Goal: Information Seeking & Learning: Learn about a topic

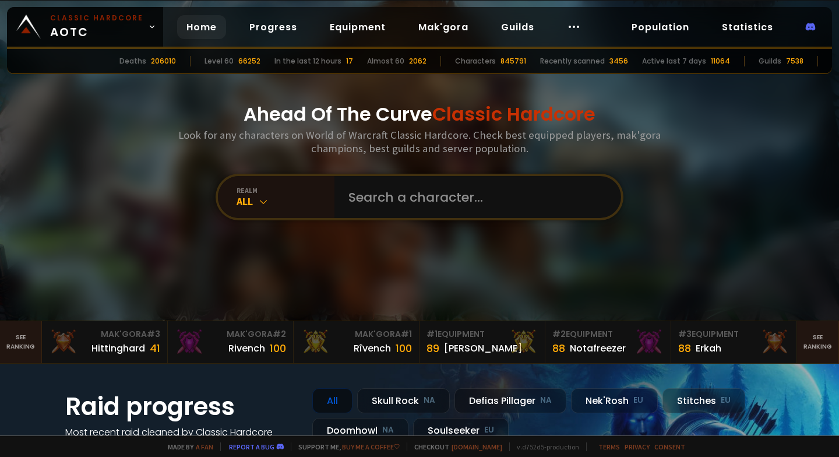
click at [176, 60] on div "206010" at bounding box center [163, 61] width 25 height 10
drag, startPoint x: 181, startPoint y: 60, endPoint x: 189, endPoint y: 60, distance: 8.2
click at [176, 60] on div "206010" at bounding box center [163, 61] width 25 height 10
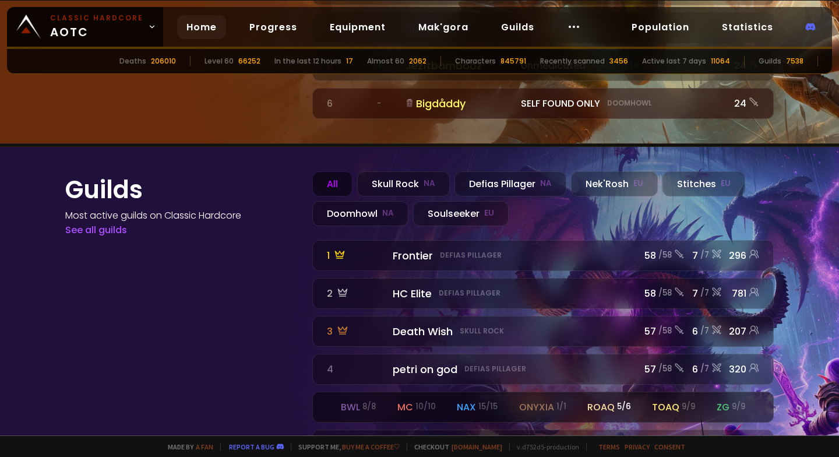
scroll to position [1, 0]
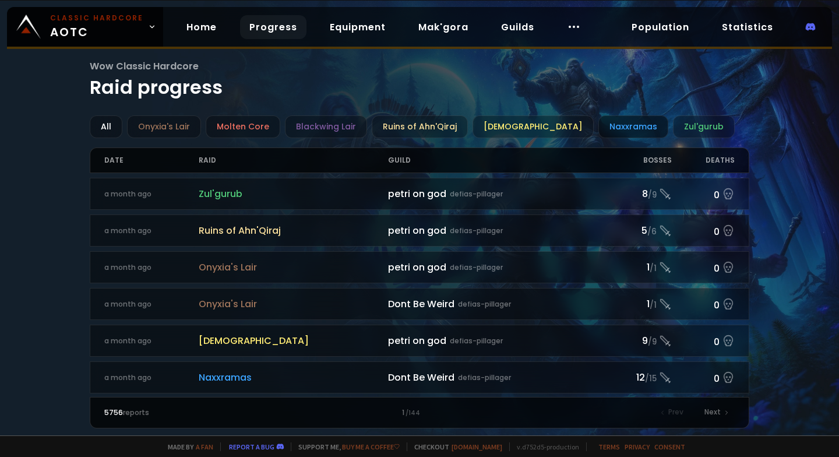
click at [598, 126] on div "Naxxramas" at bounding box center [633, 126] width 70 height 23
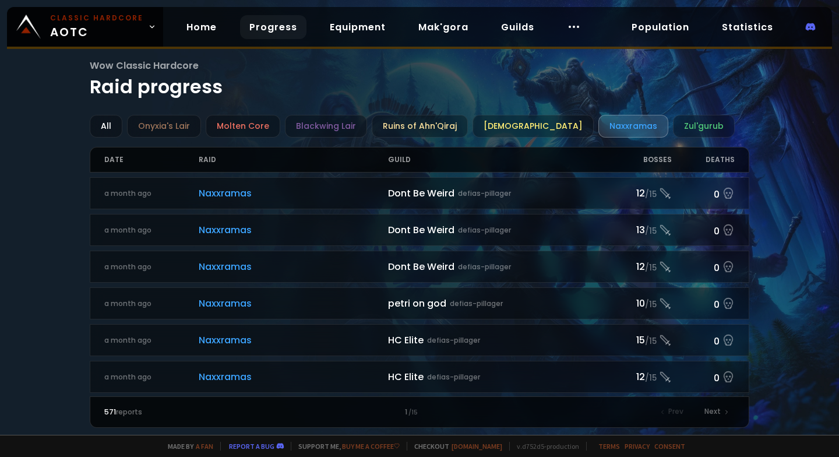
scroll to position [58, 0]
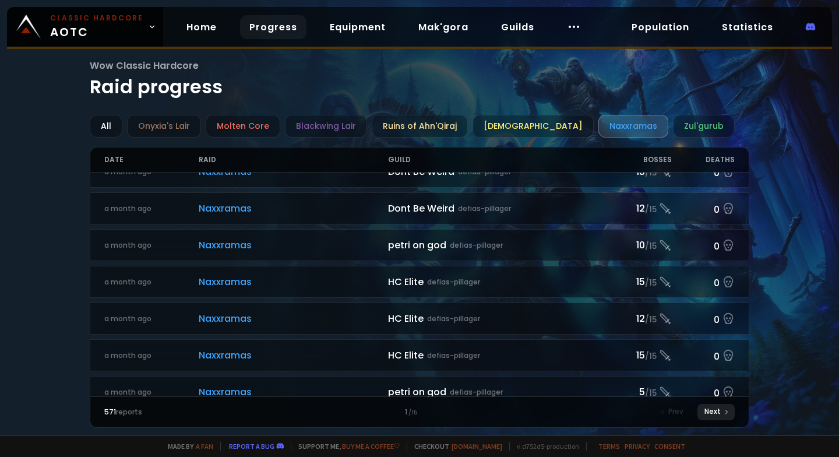
click at [703, 414] on div "Next" at bounding box center [715, 412] width 37 height 16
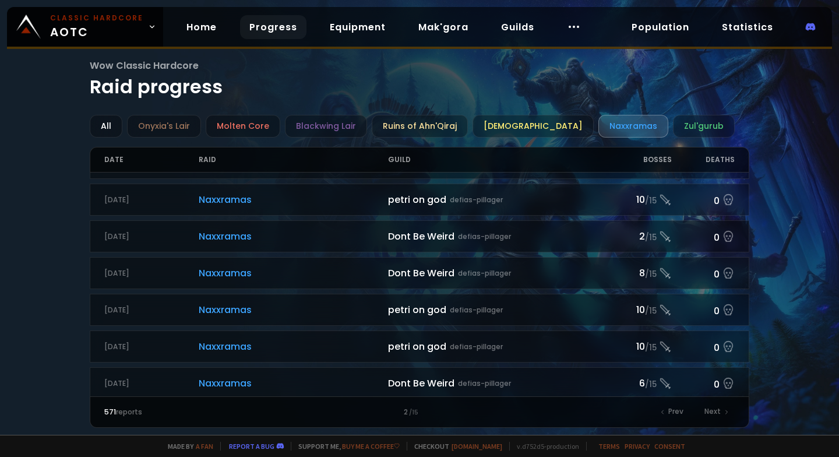
scroll to position [1249, 0]
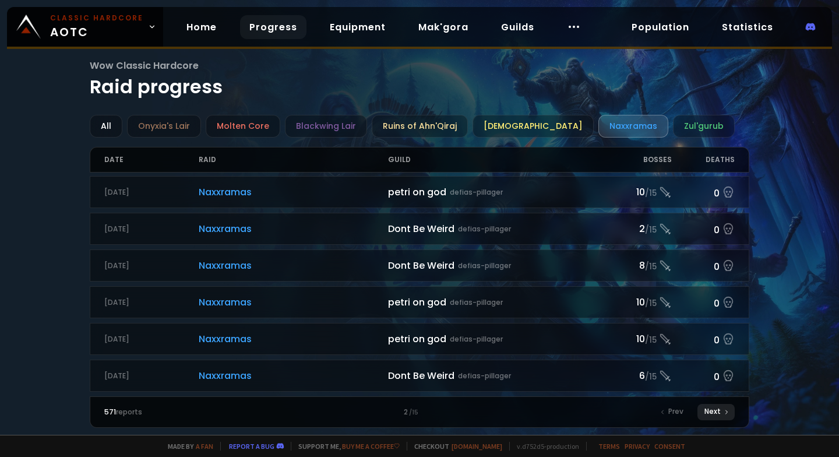
click at [709, 411] on div "Next" at bounding box center [715, 412] width 37 height 16
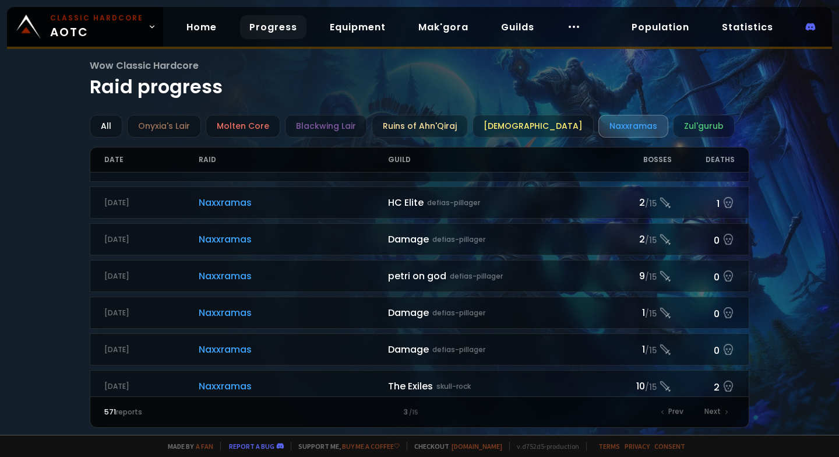
scroll to position [1249, 0]
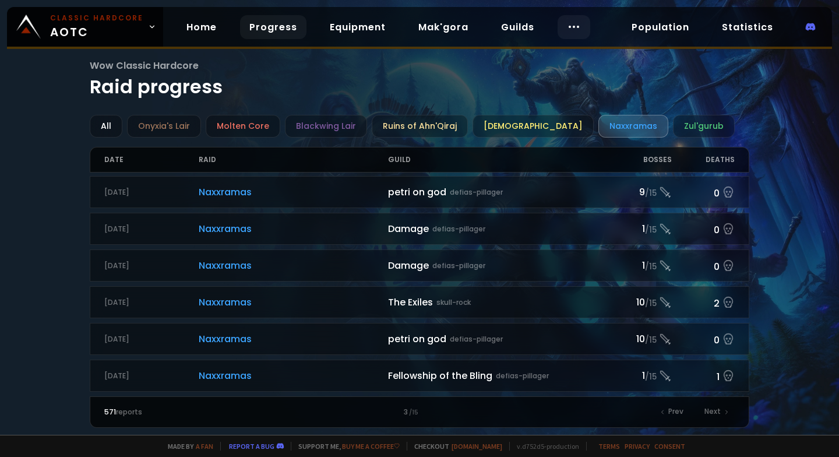
click at [567, 28] on icon at bounding box center [574, 27] width 14 height 14
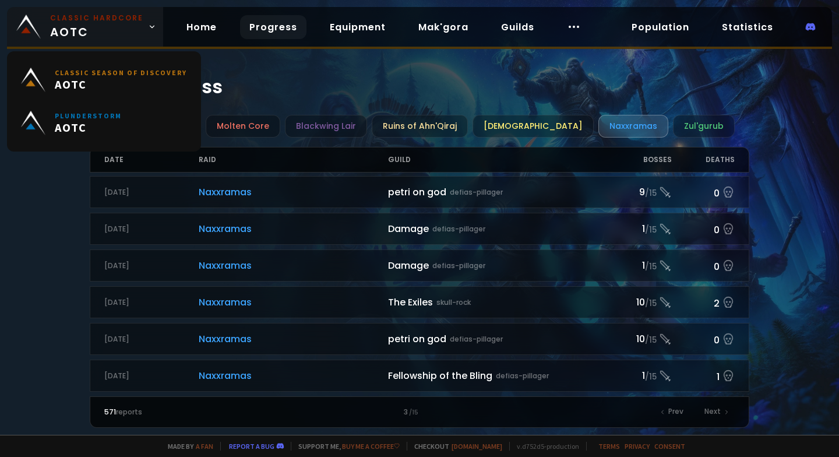
click at [148, 28] on icon at bounding box center [152, 27] width 8 height 8
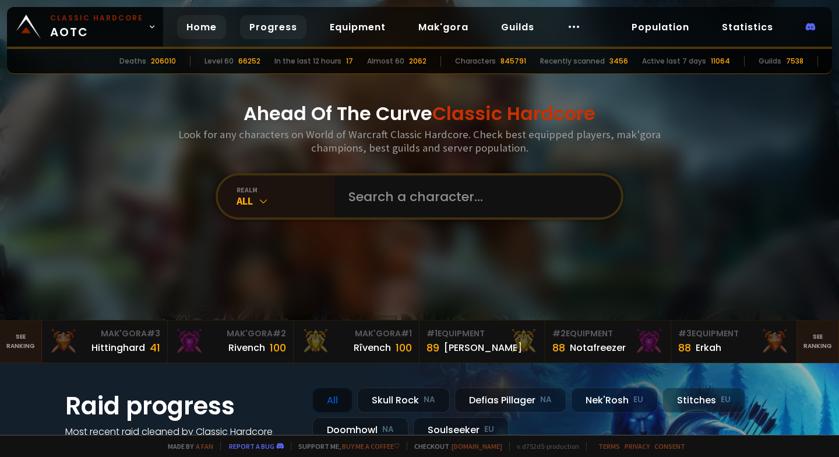
click at [257, 29] on link "Progress" at bounding box center [273, 27] width 66 height 24
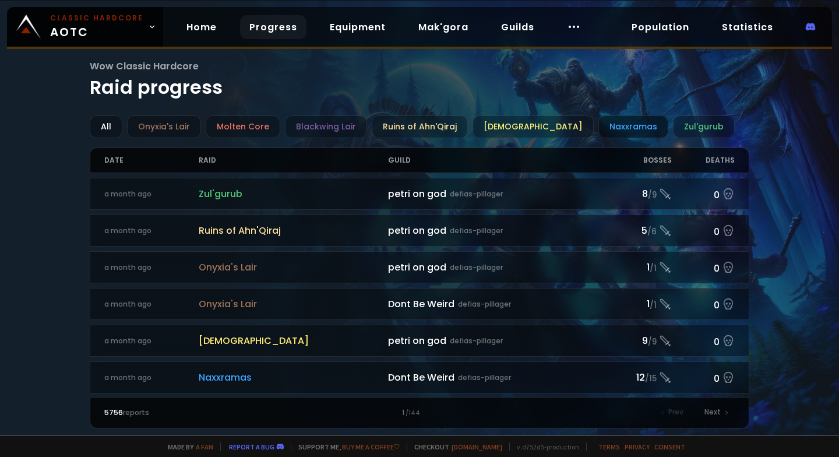
click at [614, 128] on div "Naxxramas" at bounding box center [633, 126] width 70 height 23
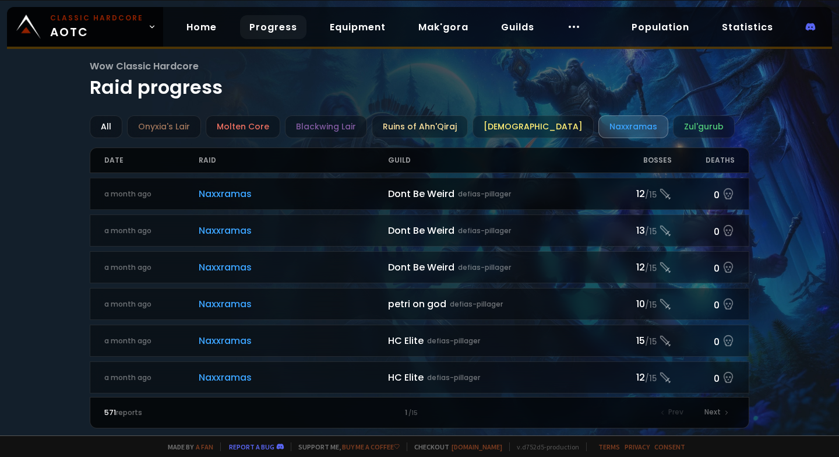
click at [226, 189] on span "Naxxramas" at bounding box center [293, 193] width 189 height 15
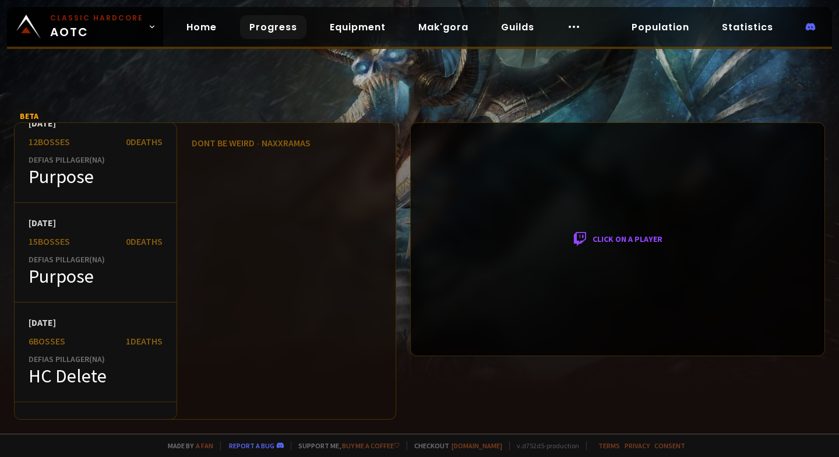
scroll to position [48262, 0]
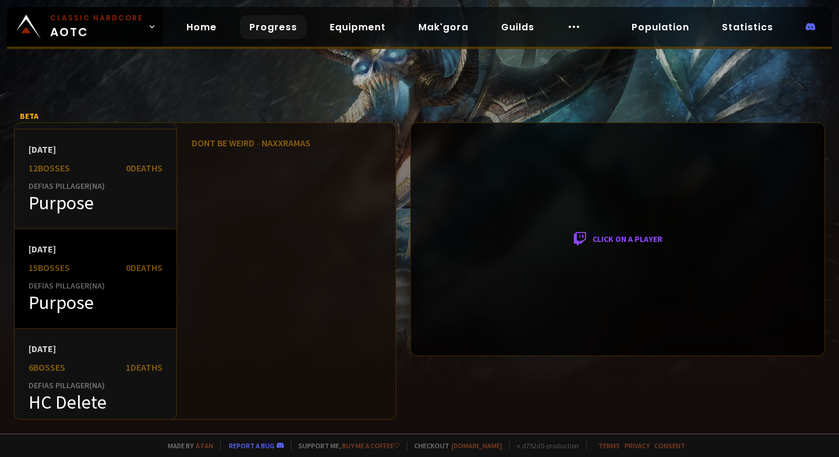
click at [136, 282] on div "Defias Pillager ( NA )" at bounding box center [96, 285] width 134 height 10
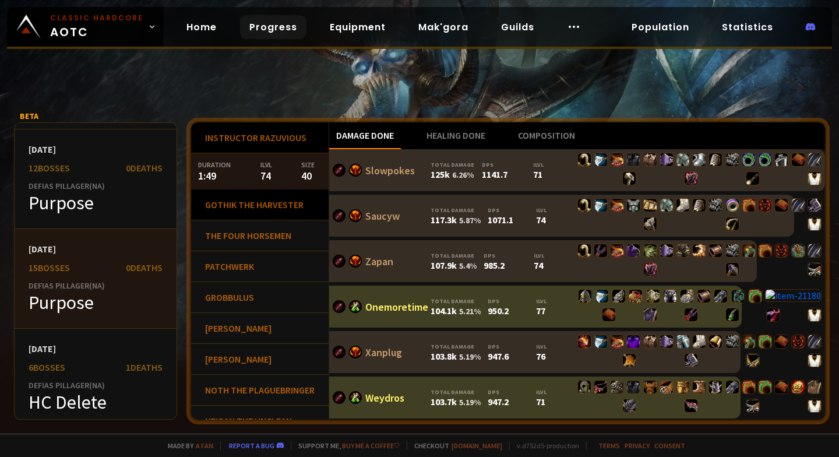
click at [282, 210] on div "Gothik the Harvester" at bounding box center [259, 204] width 137 height 31
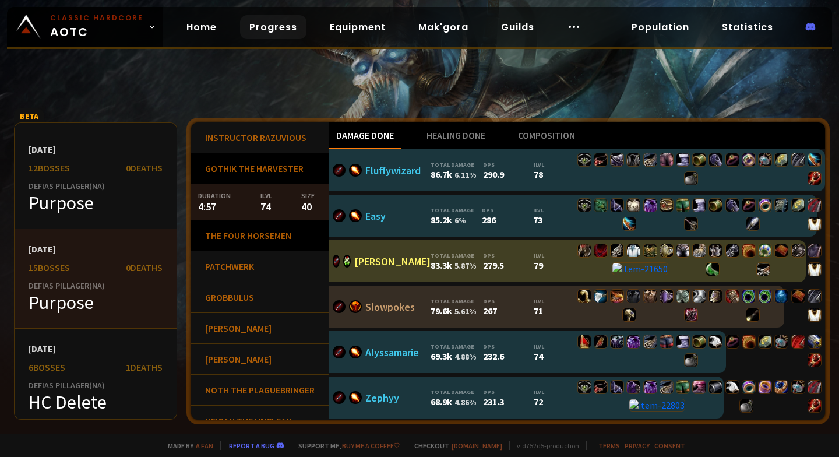
click at [292, 240] on div "The Four Horsemen" at bounding box center [259, 235] width 137 height 31
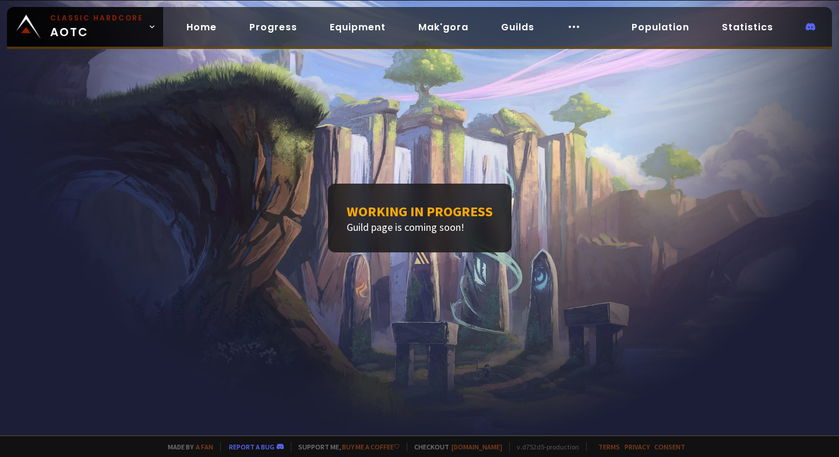
scroll to position [1, 0]
